Goal: Book appointment/travel/reservation

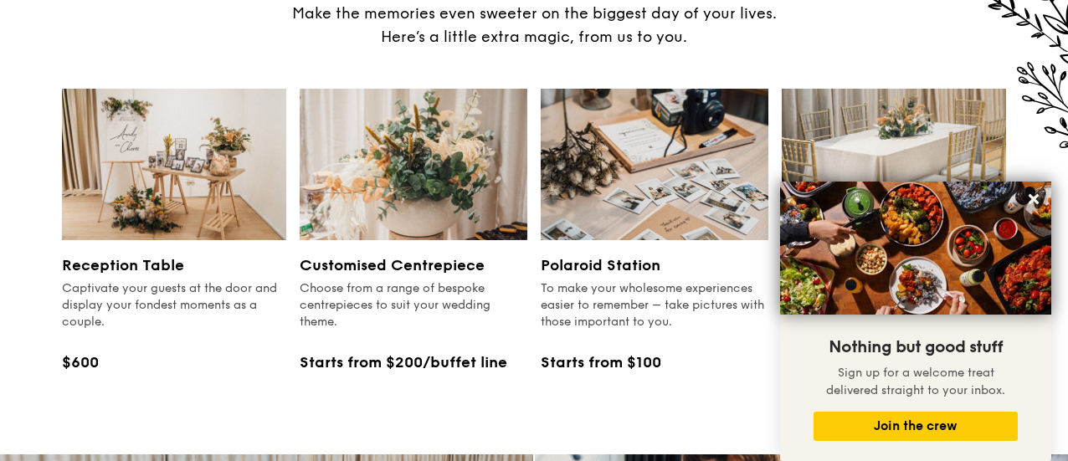
scroll to position [2025, 0]
click at [1028, 199] on icon at bounding box center [1033, 199] width 15 height 15
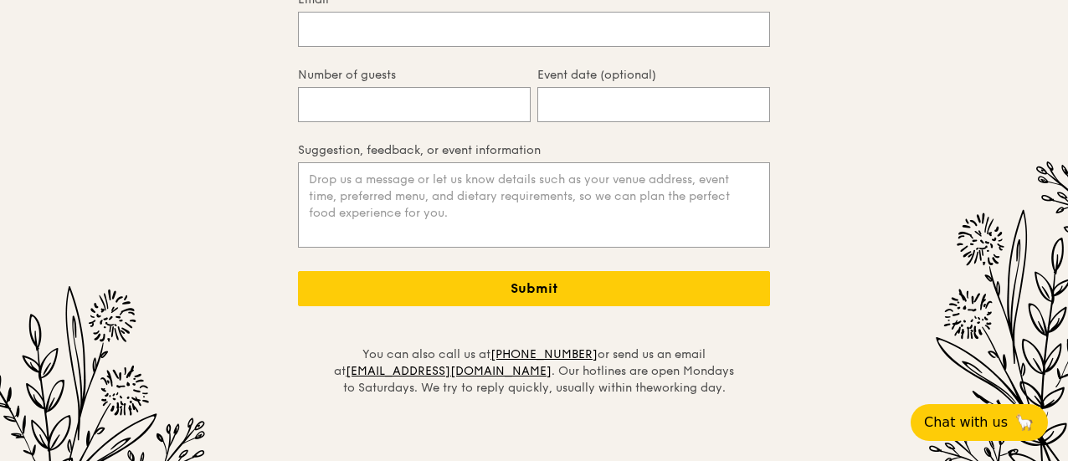
scroll to position [3820, 0]
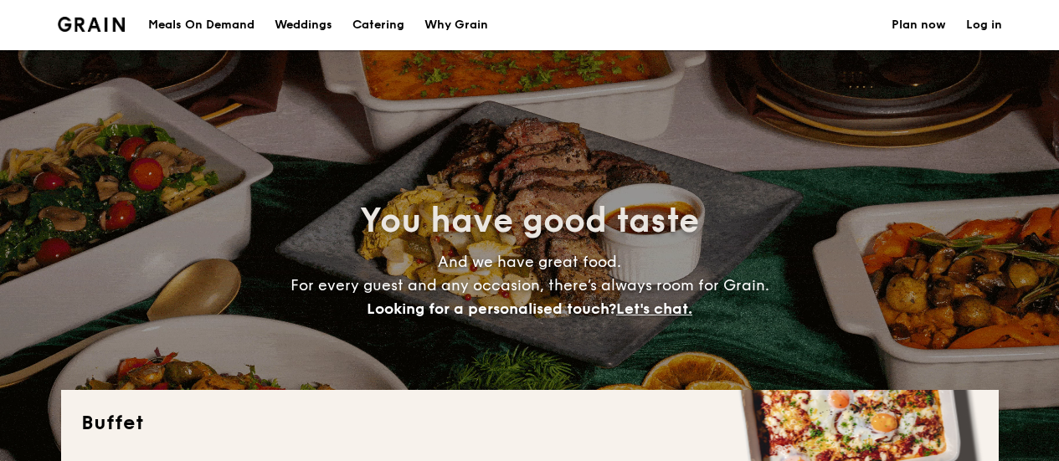
select select
click at [321, 26] on div "Weddings" at bounding box center [303, 25] width 58 height 50
